Goal: Information Seeking & Learning: Learn about a topic

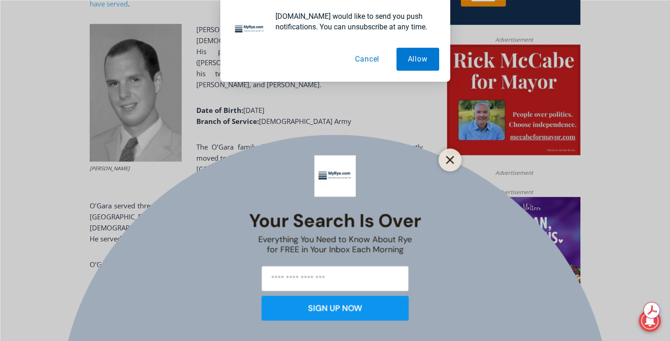
click at [448, 158] on line "Close" at bounding box center [449, 160] width 6 height 6
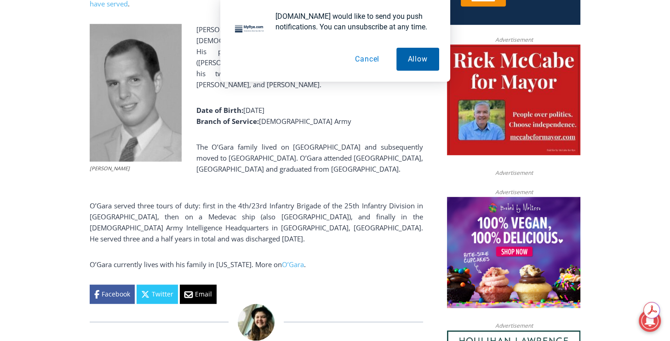
click at [418, 57] on button "Allow" at bounding box center [417, 59] width 43 height 23
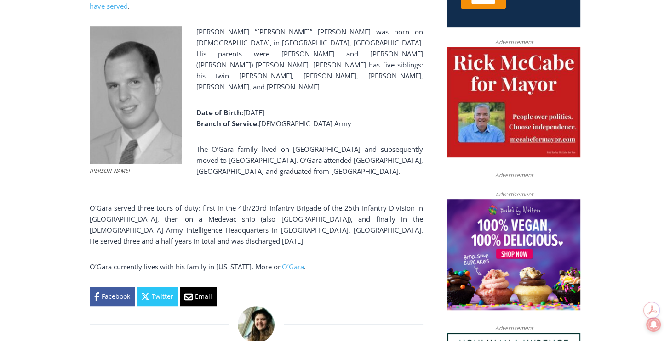
scroll to position [395, 0]
